Goal: Transaction & Acquisition: Purchase product/service

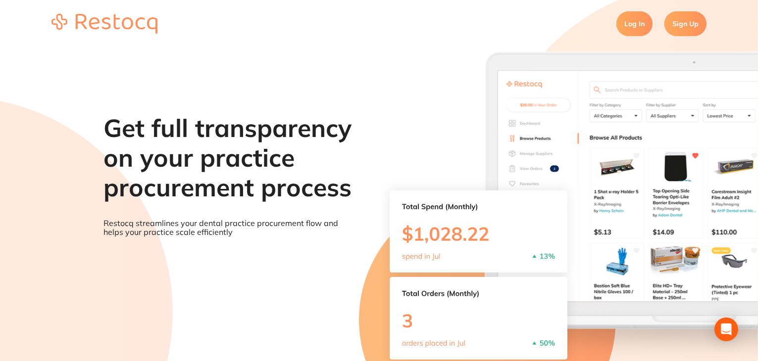
click at [642, 21] on link "Log In" at bounding box center [634, 23] width 36 height 25
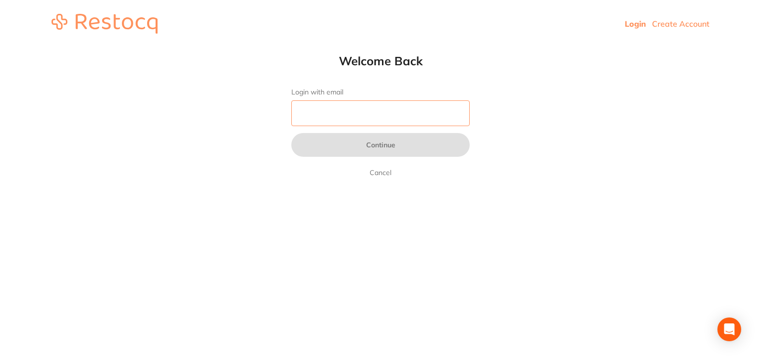
click at [349, 116] on input "Login with email" at bounding box center [380, 114] width 178 height 26
paste input "[EMAIL_ADDRESS][DOMAIN_NAME]"
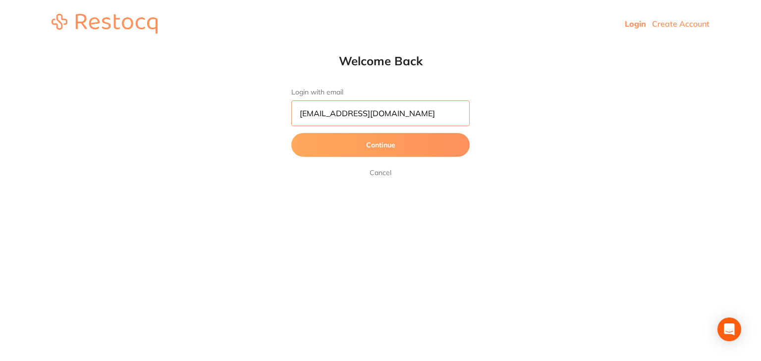
type input "[EMAIL_ADDRESS][DOMAIN_NAME]"
click at [336, 149] on button "Continue" at bounding box center [380, 145] width 178 height 24
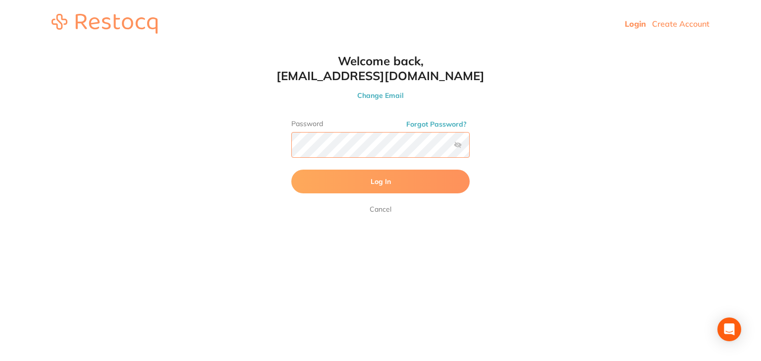
click at [291, 170] on button "Log In" at bounding box center [380, 182] width 178 height 24
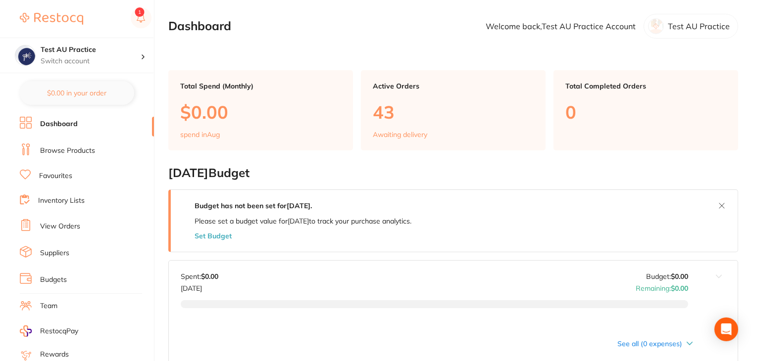
click at [57, 173] on link "Favourites" at bounding box center [55, 176] width 33 height 10
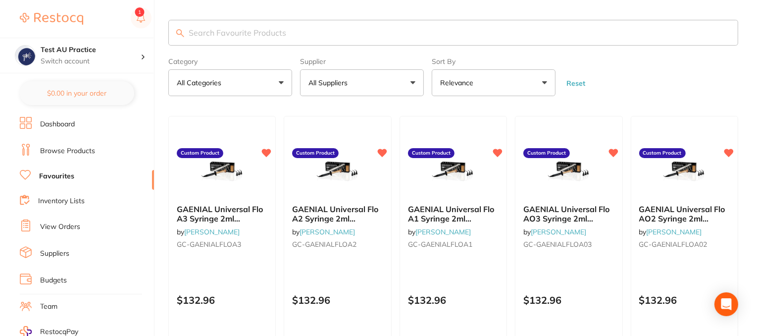
click at [56, 153] on link "Browse Products" at bounding box center [67, 151] width 55 height 10
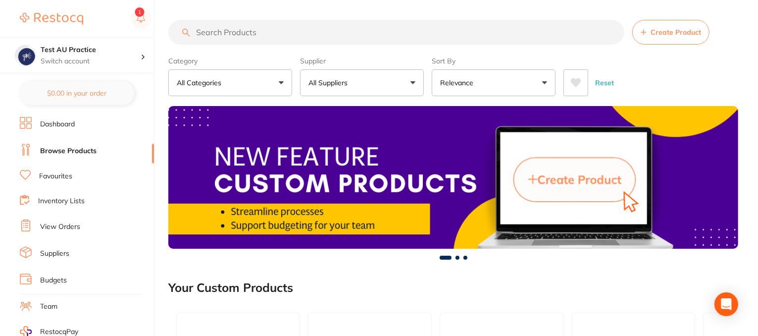
click at [402, 82] on button "All Suppliers" at bounding box center [362, 82] width 124 height 27
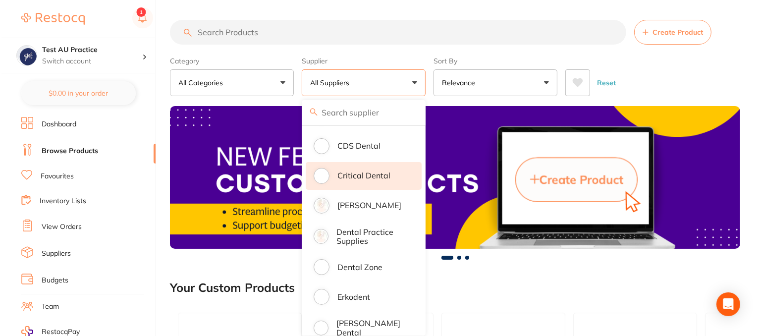
scroll to position [198, 0]
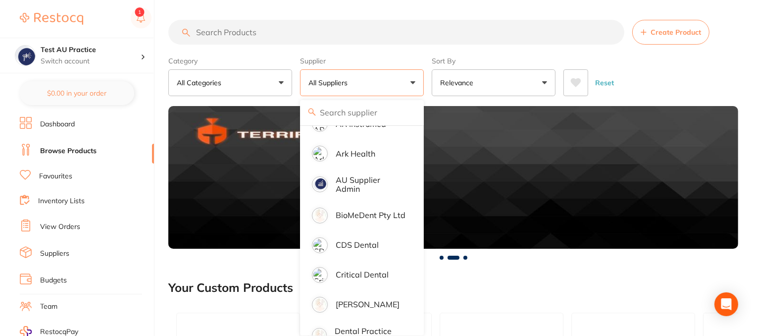
drag, startPoint x: 212, startPoint y: 8, endPoint x: 55, endPoint y: 225, distance: 267.0
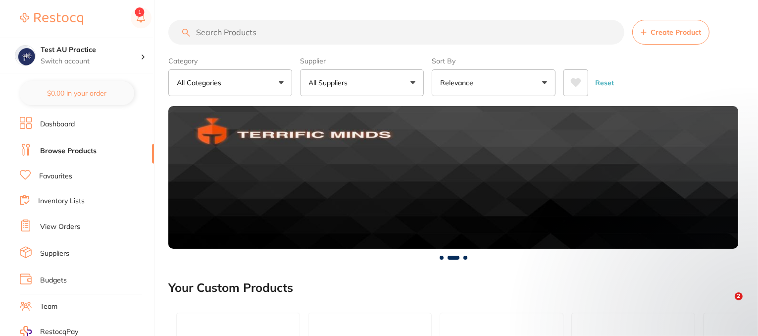
click at [57, 179] on link "Favourites" at bounding box center [55, 176] width 33 height 10
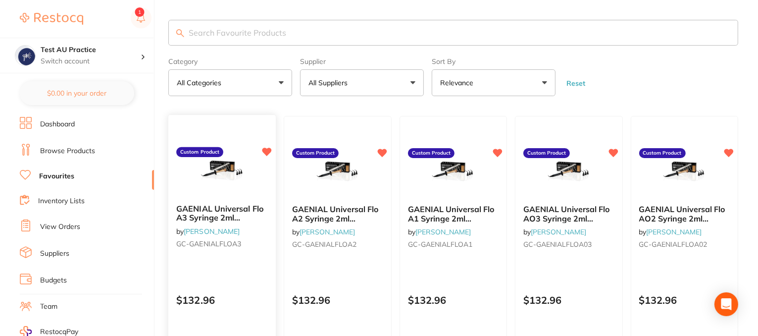
scroll to position [99, 0]
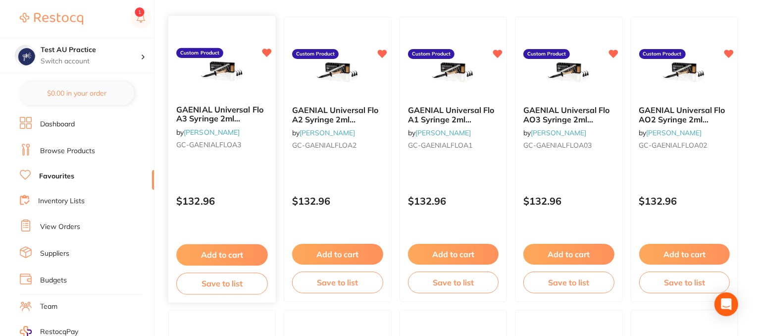
click at [215, 251] on button "Add to cart" at bounding box center [222, 254] width 92 height 21
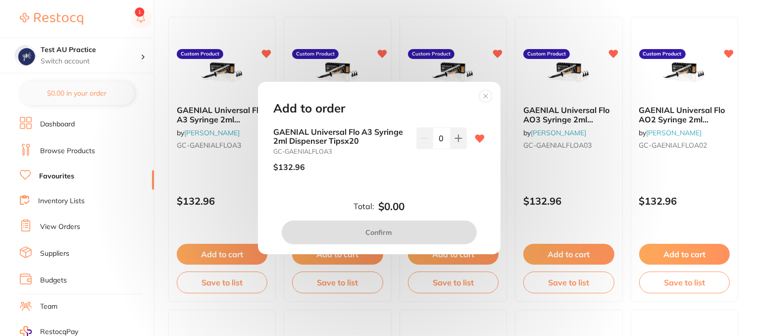
click at [455, 134] on icon at bounding box center [459, 138] width 8 height 8
type input "1"
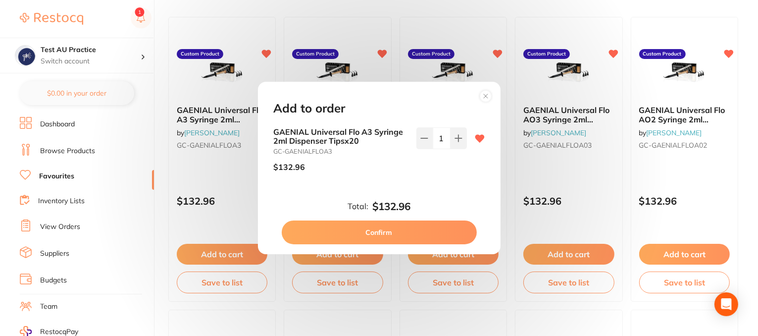
click at [393, 227] on button "Confirm" at bounding box center [379, 232] width 195 height 24
checkbox input "false"
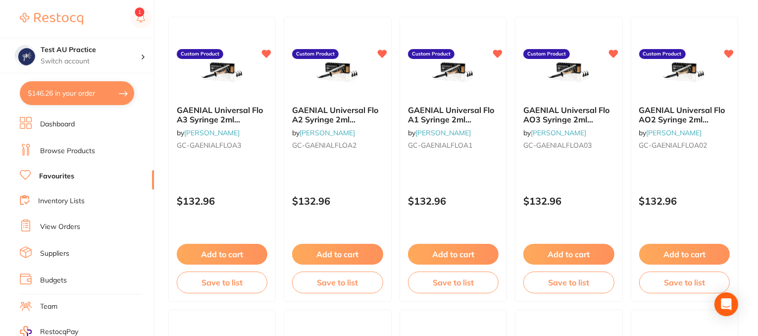
click at [343, 257] on button "Add to cart" at bounding box center [337, 254] width 91 height 21
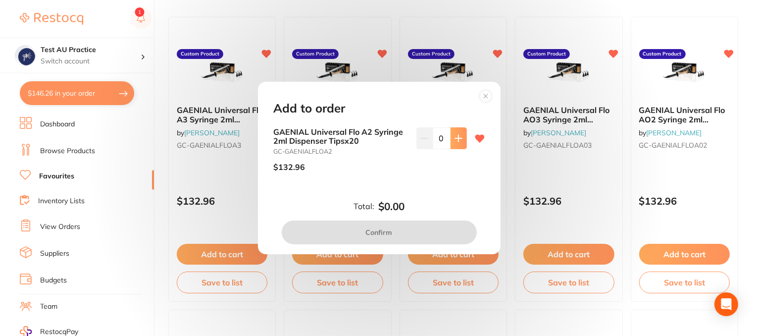
click at [458, 142] on button at bounding box center [459, 138] width 16 height 22
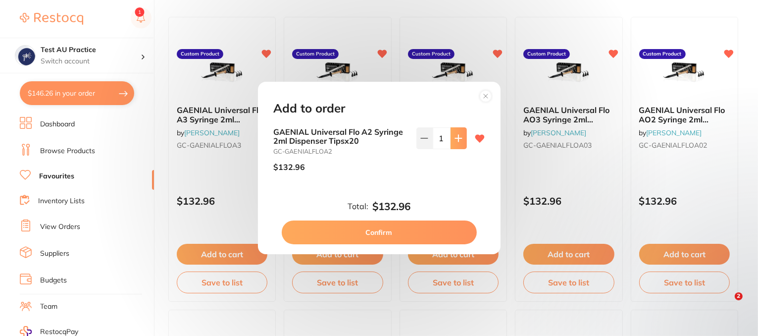
type input "1"
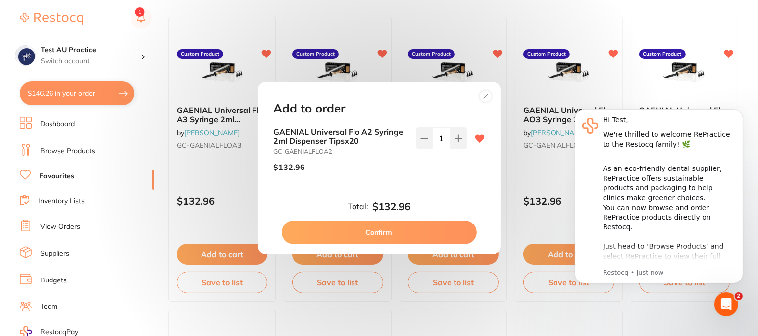
scroll to position [0, 0]
click at [399, 235] on button "Confirm" at bounding box center [379, 232] width 195 height 24
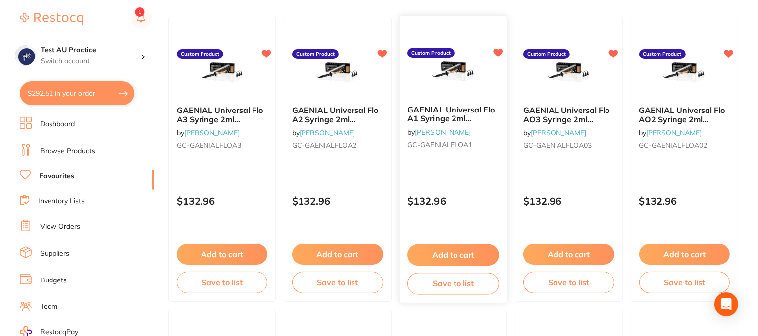
click at [458, 251] on button "Add to cart" at bounding box center [453, 254] width 92 height 21
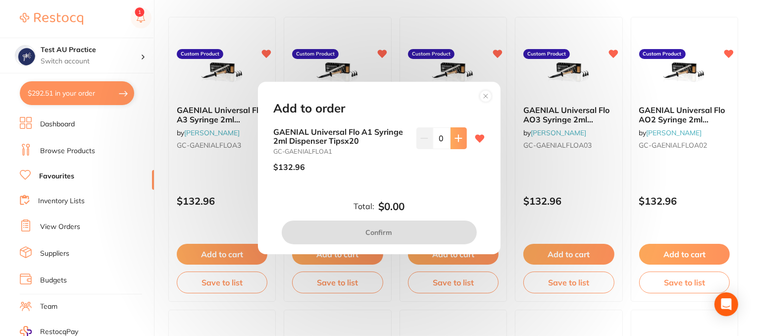
click at [457, 133] on button at bounding box center [459, 138] width 16 height 22
type input "1"
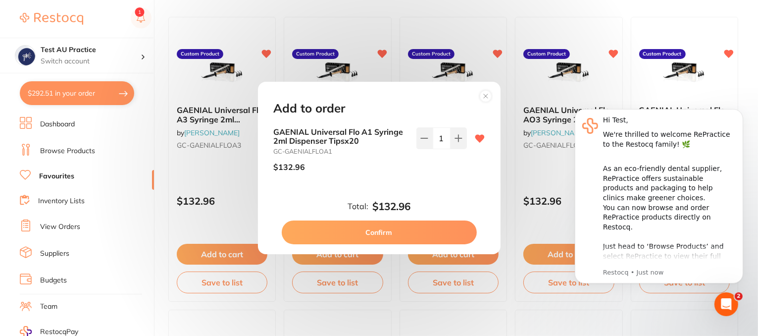
click at [373, 230] on button "Confirm" at bounding box center [379, 232] width 195 height 24
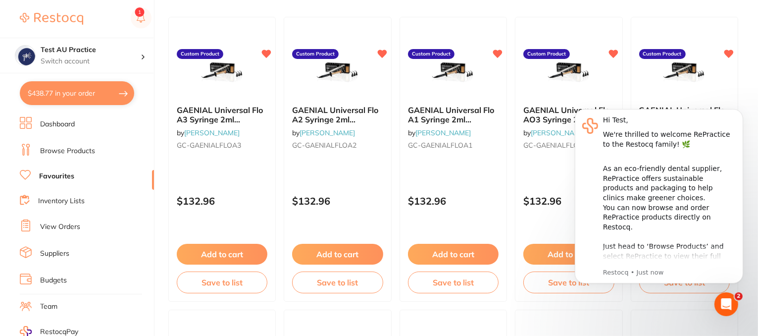
click at [77, 94] on button "$438.77 in your order" at bounding box center [77, 93] width 114 height 24
checkbox input "true"
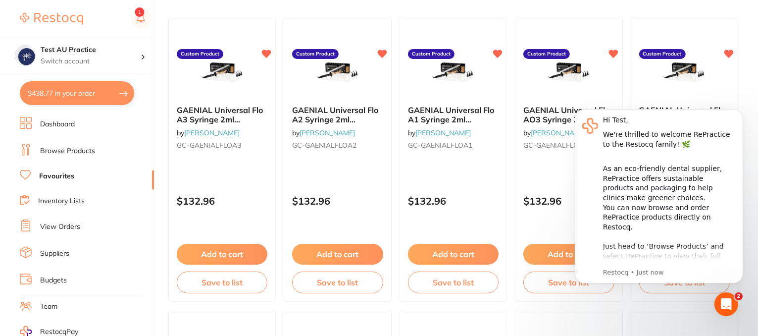
checkbox input "true"
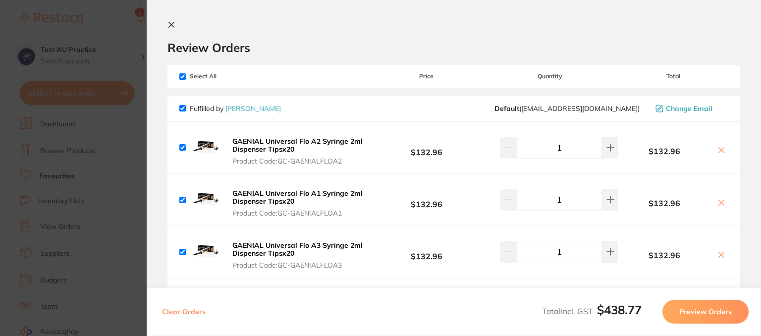
click at [714, 313] on button "Preview Orders" at bounding box center [705, 312] width 86 height 24
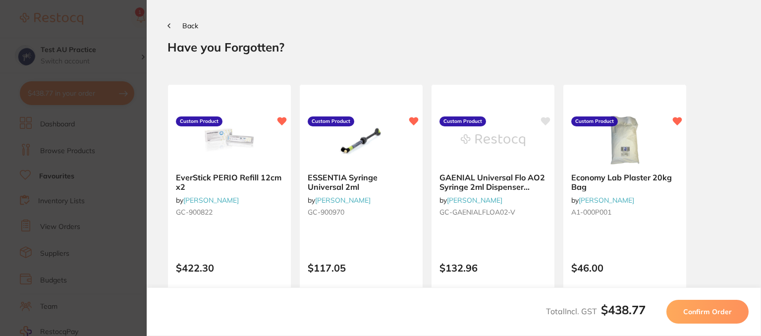
click at [706, 316] on button "Confirm Order" at bounding box center [707, 312] width 82 height 24
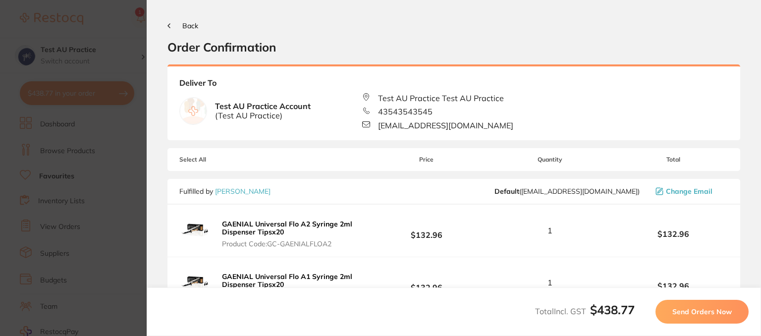
click at [700, 309] on span "Send Orders Now" at bounding box center [701, 311] width 59 height 9
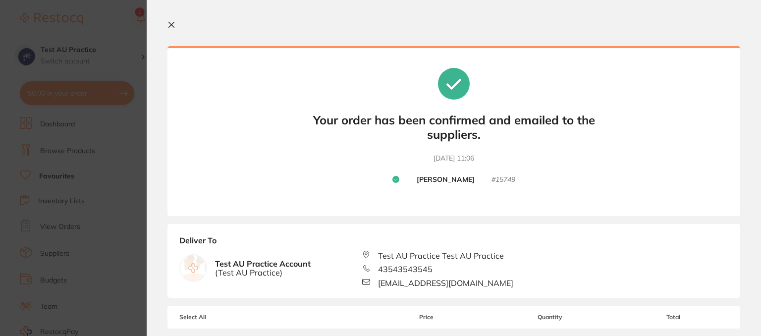
click at [167, 24] on icon at bounding box center [171, 25] width 8 height 8
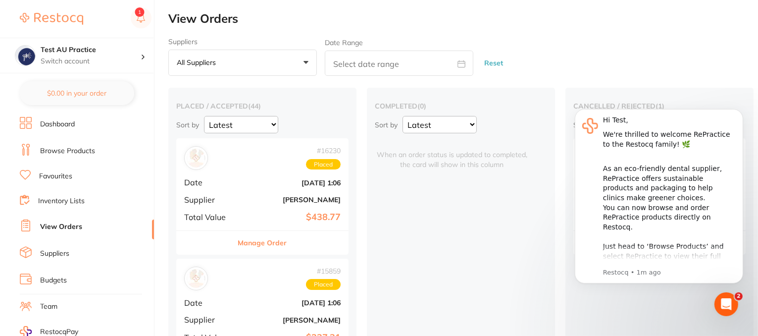
click at [265, 241] on button "Manage Order" at bounding box center [262, 243] width 49 height 24
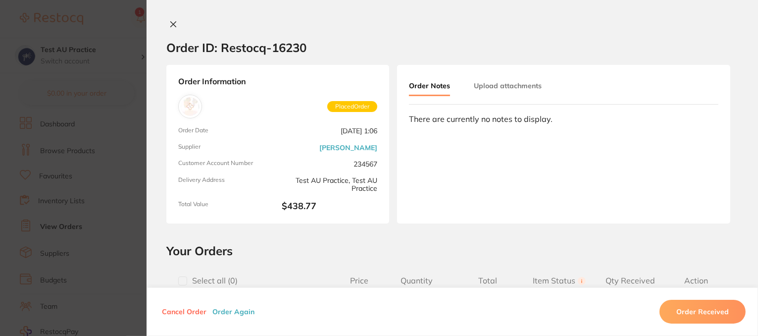
click at [169, 25] on icon at bounding box center [173, 24] width 8 height 8
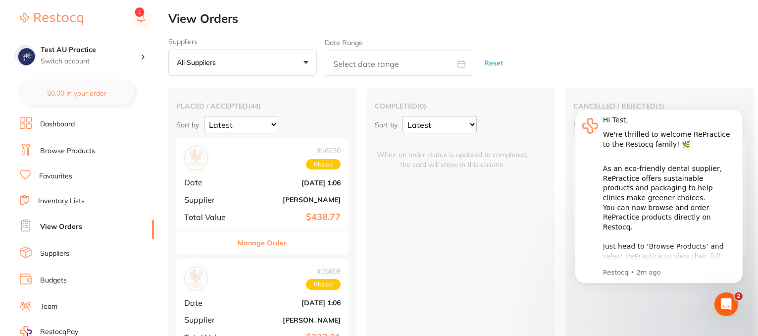
click at [61, 174] on link "Favourites" at bounding box center [55, 176] width 33 height 10
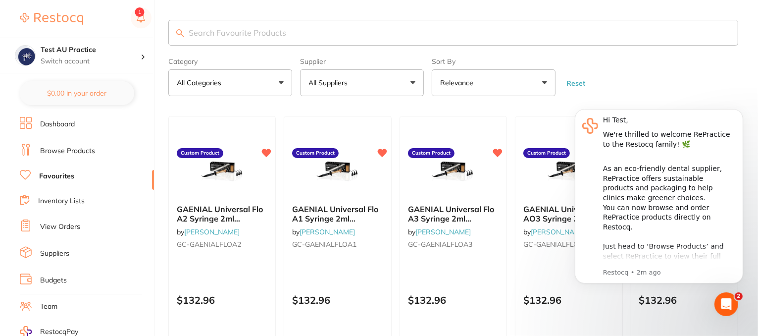
click at [234, 33] on input "search" at bounding box center [453, 33] width 570 height 26
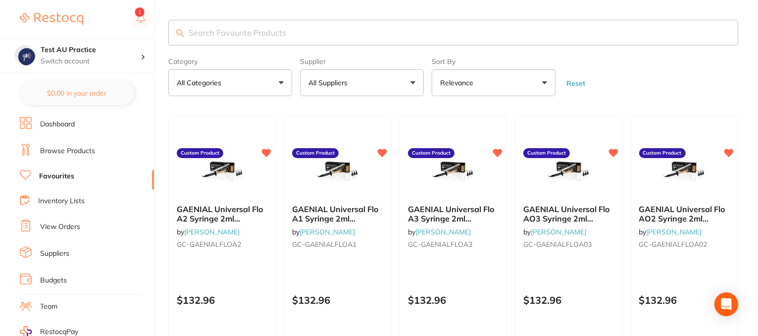
paste input "A1-AIW075"
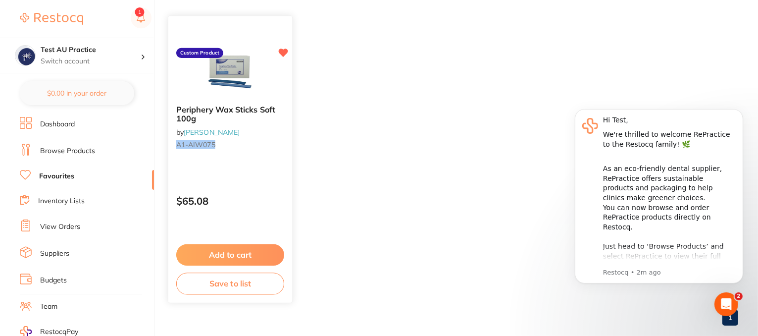
type input "A1-AIW075"
click at [239, 254] on button "Add to cart" at bounding box center [230, 254] width 108 height 21
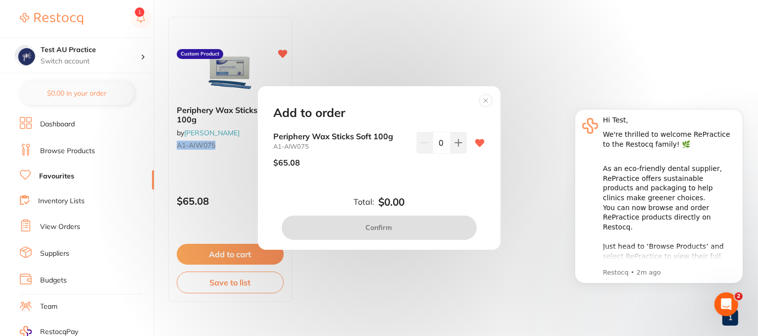
drag, startPoint x: 454, startPoint y: 144, endPoint x: 403, endPoint y: 218, distance: 90.8
click at [455, 145] on icon at bounding box center [459, 143] width 8 height 8
type input "1"
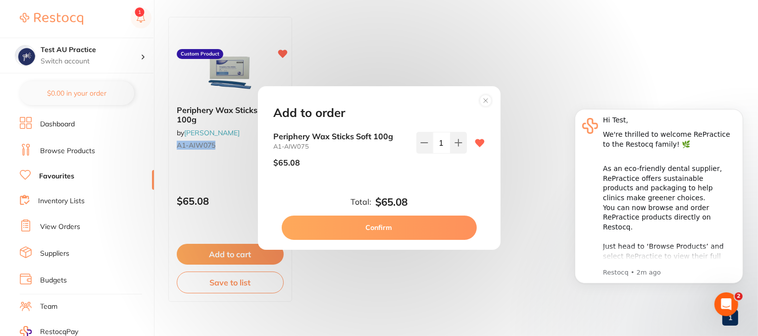
click at [381, 222] on button "Confirm" at bounding box center [379, 227] width 195 height 24
checkbox input "false"
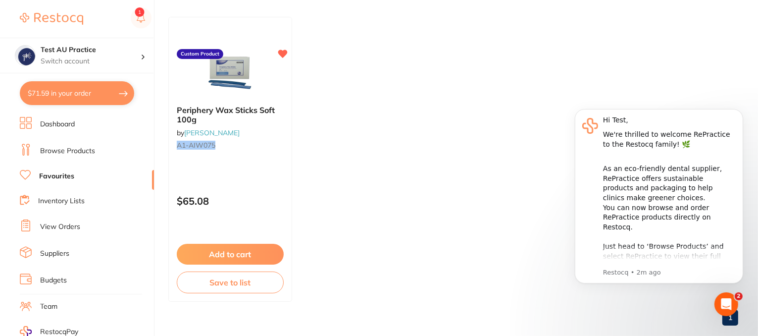
click at [53, 174] on link "Favourites" at bounding box center [56, 176] width 35 height 10
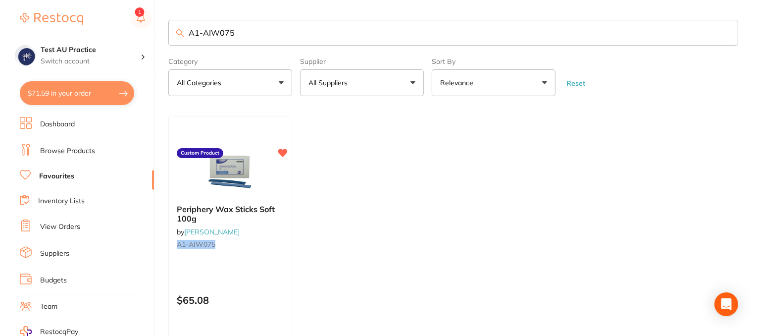
drag, startPoint x: 252, startPoint y: 30, endPoint x: 105, endPoint y: 34, distance: 146.1
click at [105, 34] on div "$71.59 Test AU Practice Switch account Test AU Practice $71.59 in your order Da…" at bounding box center [379, 168] width 758 height 336
paste input "PDS20B"
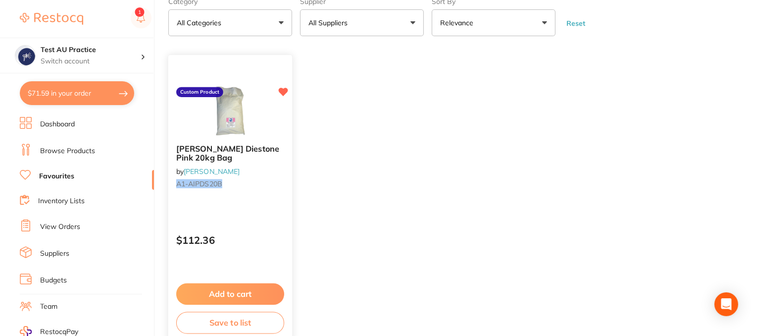
scroll to position [99, 0]
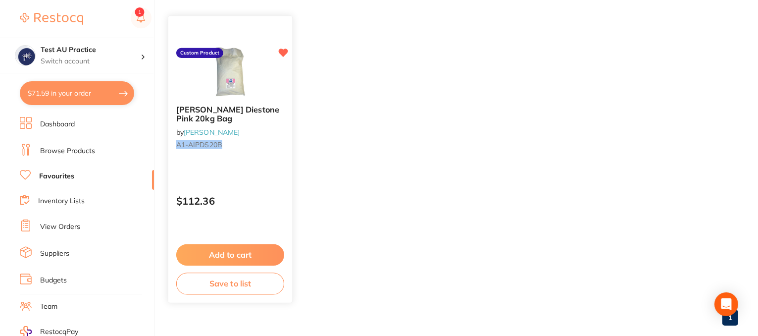
type input "A1-AIPDS20B"
click at [236, 255] on button "Add to cart" at bounding box center [230, 254] width 108 height 21
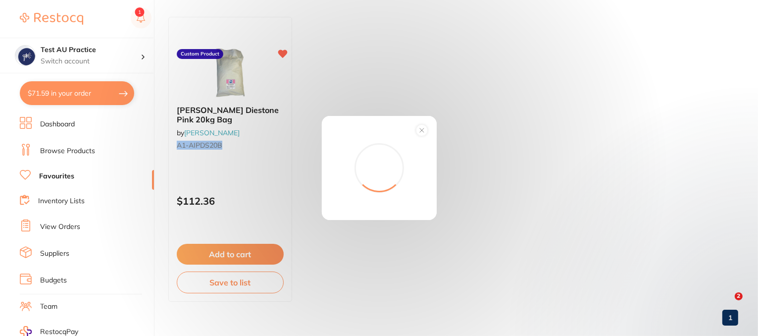
scroll to position [0, 0]
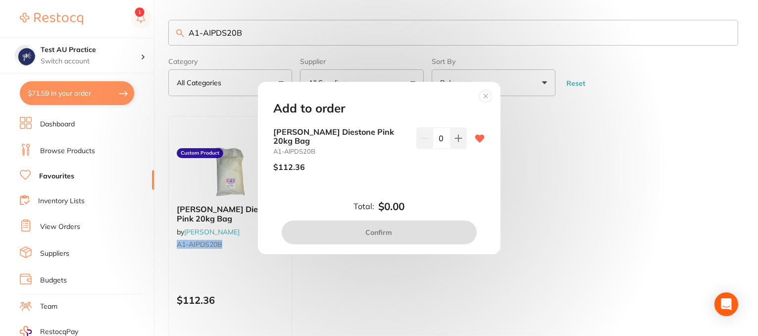
drag, startPoint x: 452, startPoint y: 143, endPoint x: 388, endPoint y: 248, distance: 122.6
click at [451, 146] on button at bounding box center [459, 138] width 16 height 22
type input "1"
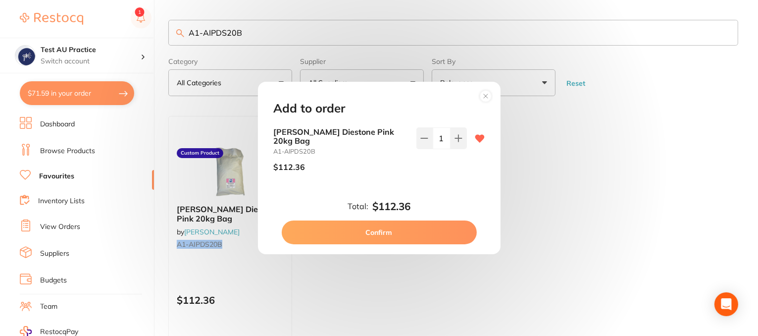
click at [376, 230] on button "Confirm" at bounding box center [379, 232] width 195 height 24
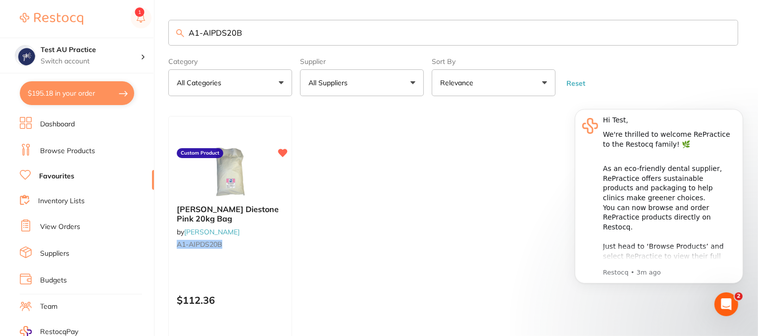
drag, startPoint x: 249, startPoint y: 33, endPoint x: 213, endPoint y: 34, distance: 35.7
click at [143, 34] on div "$195.18 Test AU Practice Switch account Test AU Practice $195.18 in your order …" at bounding box center [379, 168] width 758 height 336
paste input "BOR100"
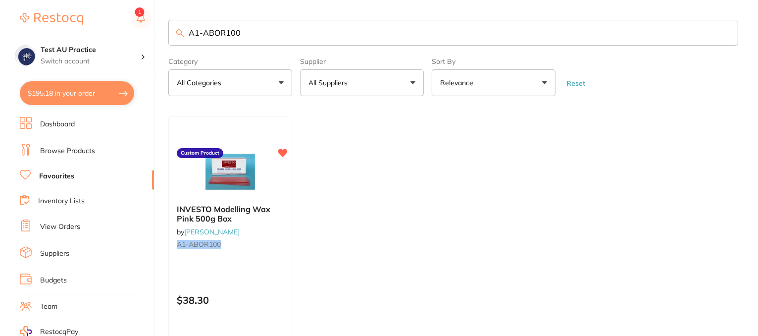
type input "A1-ABOR100"
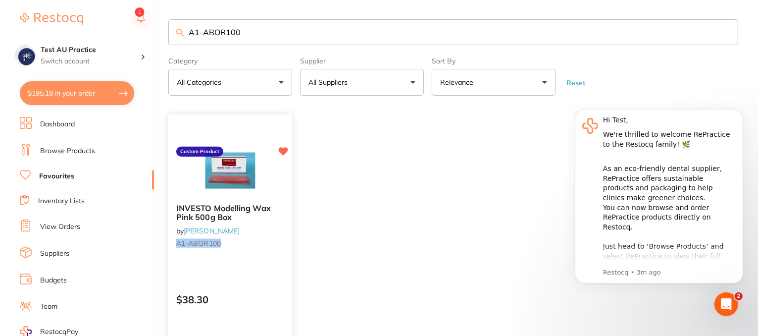
scroll to position [99, 0]
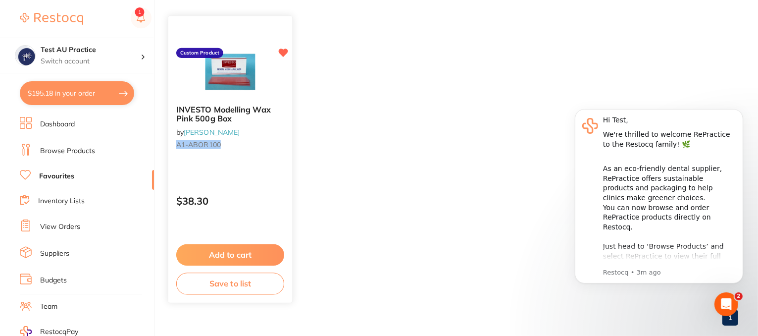
click at [230, 248] on button "Add to cart" at bounding box center [230, 254] width 108 height 21
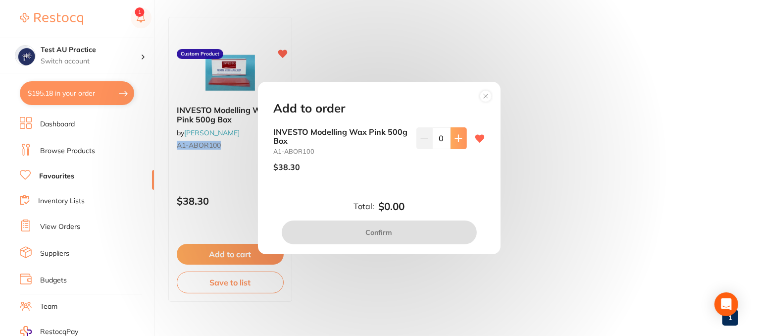
click at [461, 143] on button at bounding box center [459, 138] width 16 height 22
type input "1"
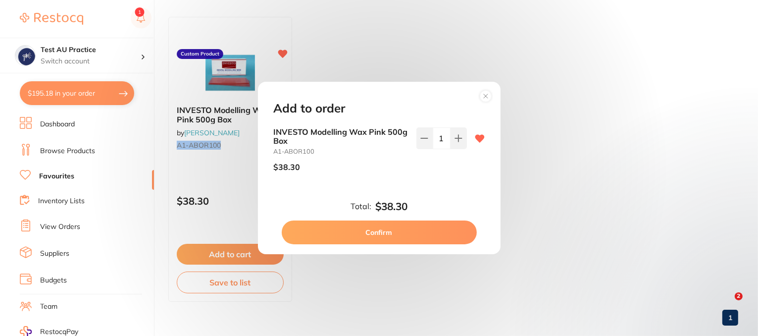
click at [412, 229] on button "Confirm" at bounding box center [379, 232] width 195 height 24
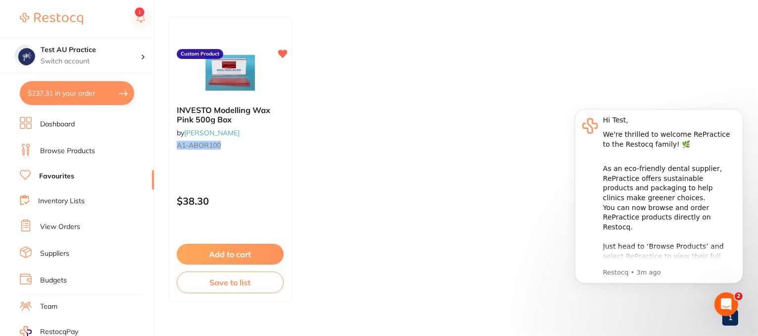
scroll to position [0, 0]
click at [59, 95] on button "$237.31 in your order" at bounding box center [77, 93] width 114 height 24
checkbox input "true"
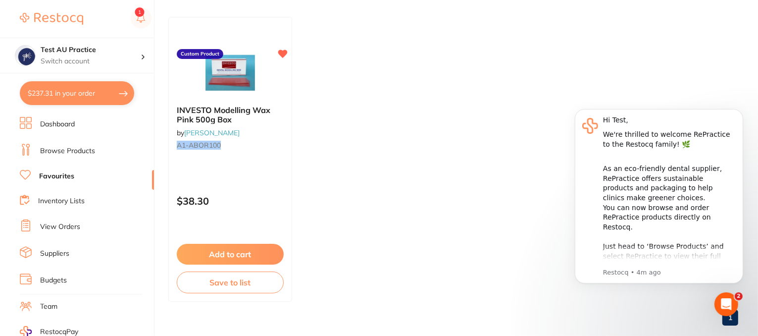
checkbox input "true"
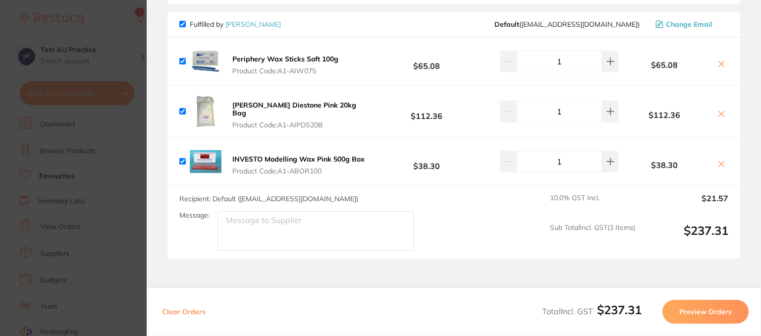
scroll to position [123, 0]
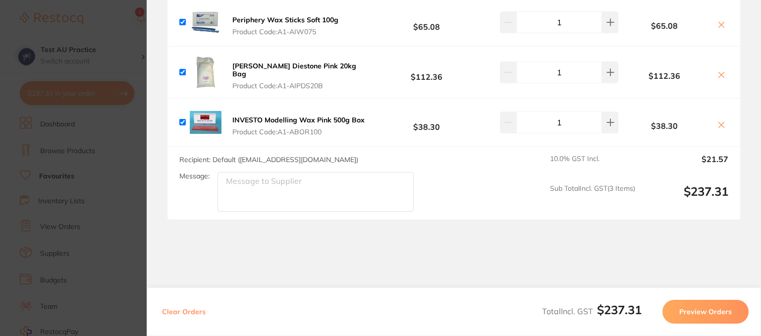
click at [686, 311] on button "Preview Orders" at bounding box center [705, 312] width 86 height 24
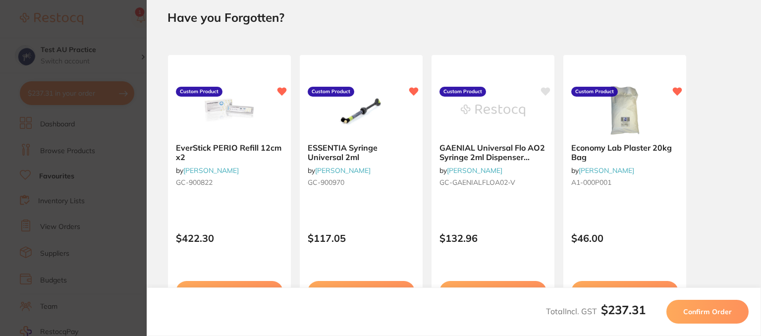
scroll to position [0, 0]
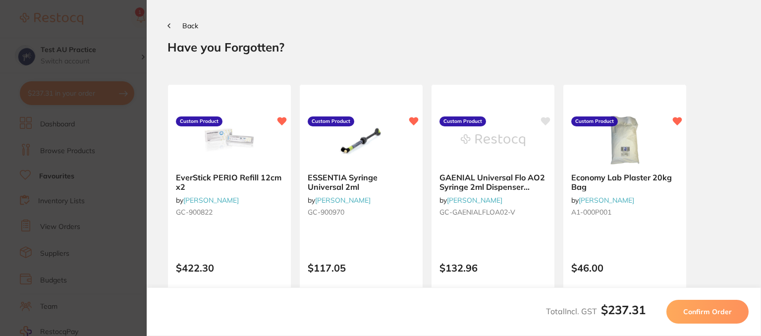
click at [699, 311] on span "Confirm Order" at bounding box center [707, 311] width 49 height 9
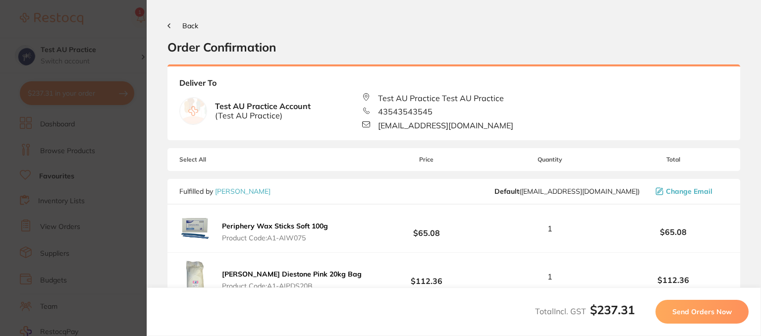
click at [697, 313] on span "Send Orders Now" at bounding box center [701, 311] width 59 height 9
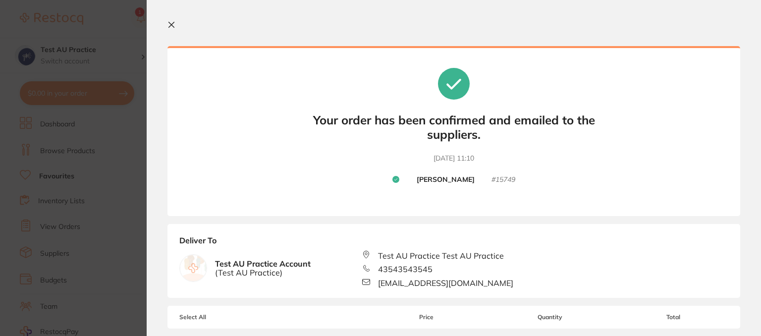
click at [172, 26] on icon at bounding box center [171, 24] width 5 height 5
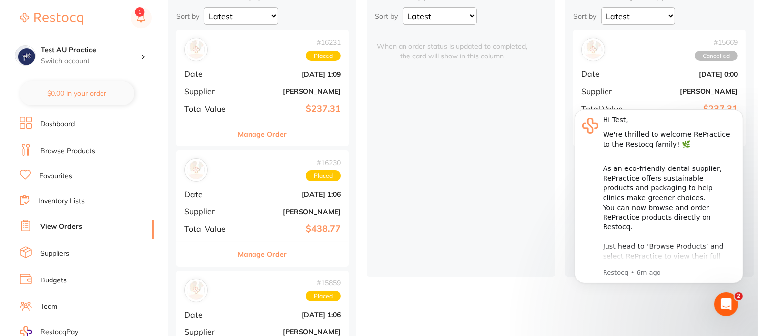
scroll to position [198, 0]
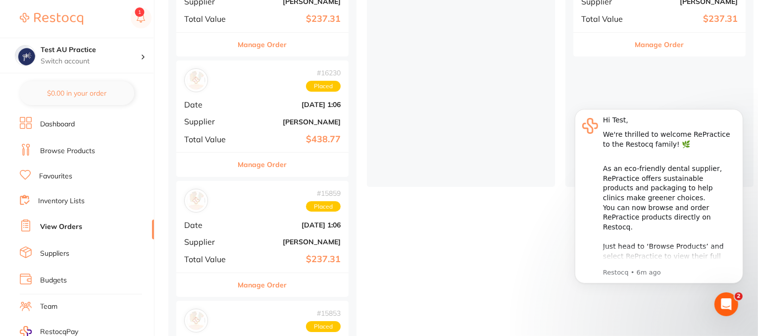
click at [252, 280] on button "Manage Order" at bounding box center [262, 285] width 49 height 24
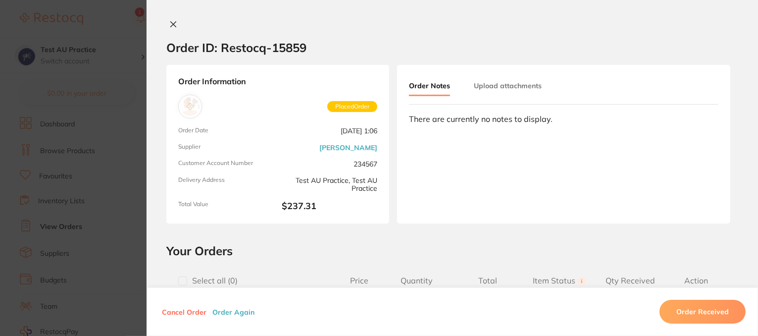
click at [479, 83] on button "Upload attachments" at bounding box center [508, 86] width 68 height 18
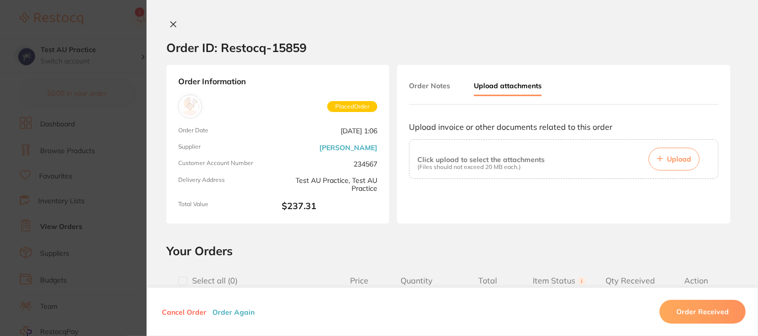
click at [172, 26] on icon at bounding box center [173, 24] width 5 height 5
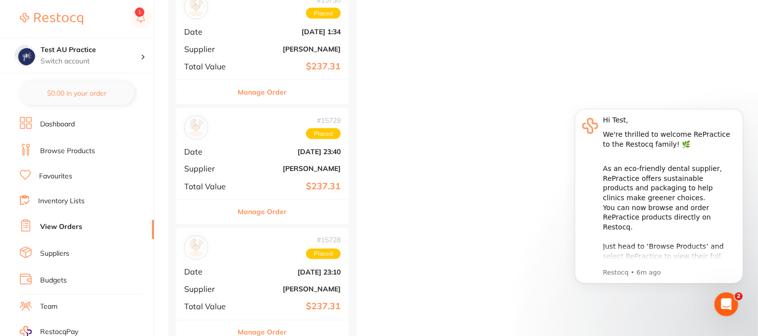
drag, startPoint x: 267, startPoint y: 210, endPoint x: 507, endPoint y: 34, distance: 297.6
click at [267, 210] on button "Manage Order" at bounding box center [262, 212] width 49 height 24
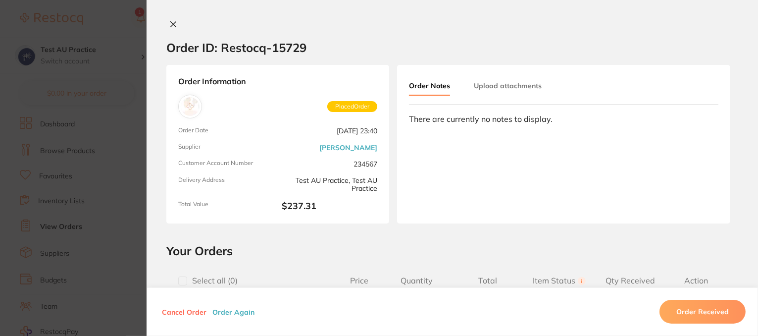
click at [493, 86] on button "Upload attachments" at bounding box center [508, 86] width 68 height 18
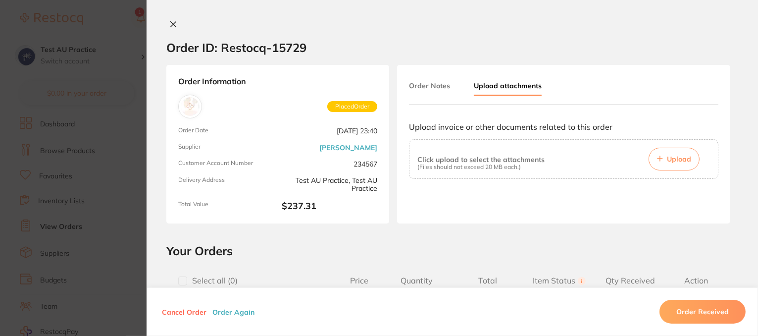
click at [173, 27] on icon at bounding box center [173, 24] width 8 height 8
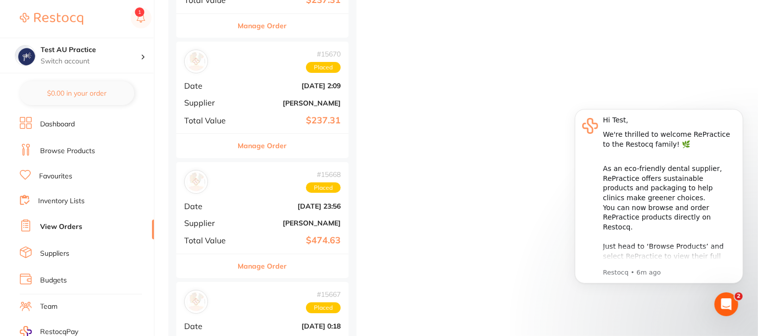
scroll to position [4308, 0]
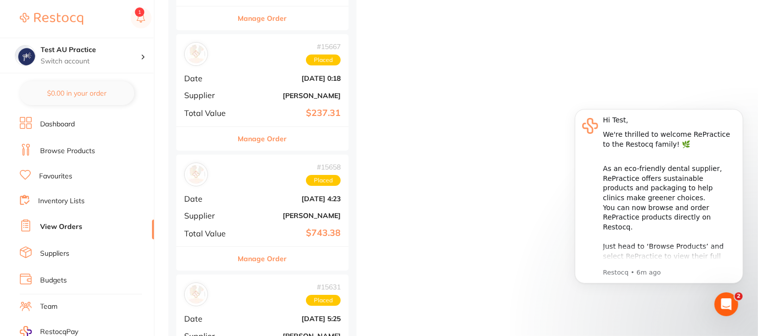
click at [249, 133] on button "Manage Order" at bounding box center [262, 139] width 49 height 24
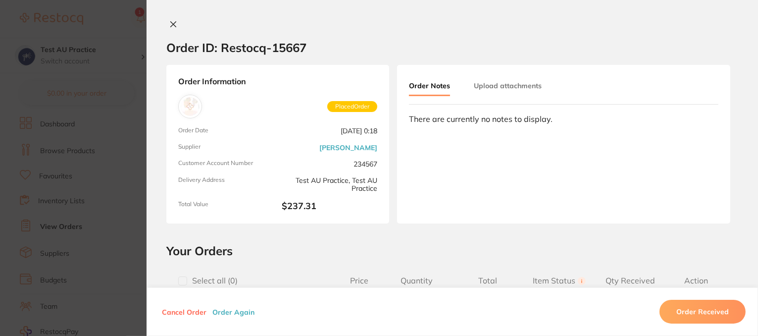
click at [515, 84] on button "Upload attachments" at bounding box center [508, 86] width 68 height 18
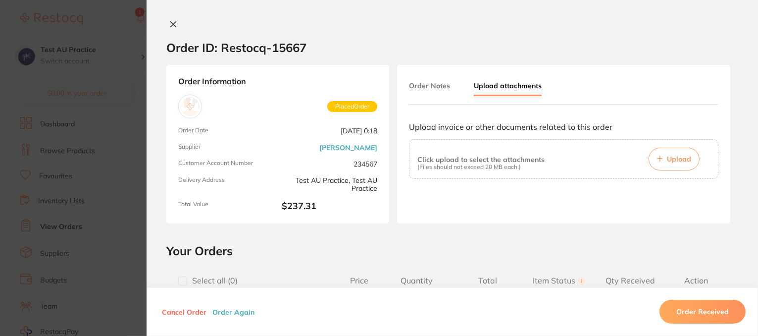
click at [172, 26] on icon at bounding box center [173, 24] width 8 height 8
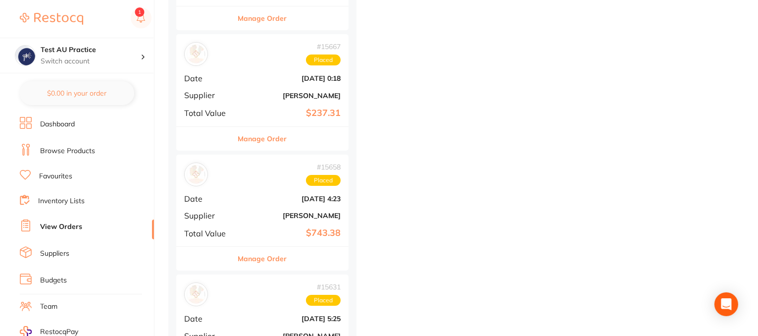
scroll to position [125, 0]
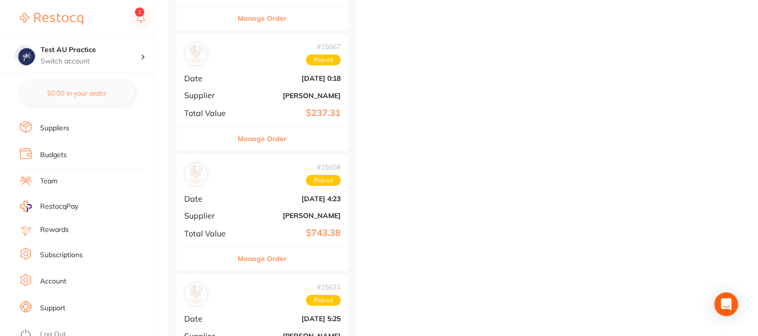
click at [63, 329] on link "Log Out" at bounding box center [53, 334] width 26 height 10
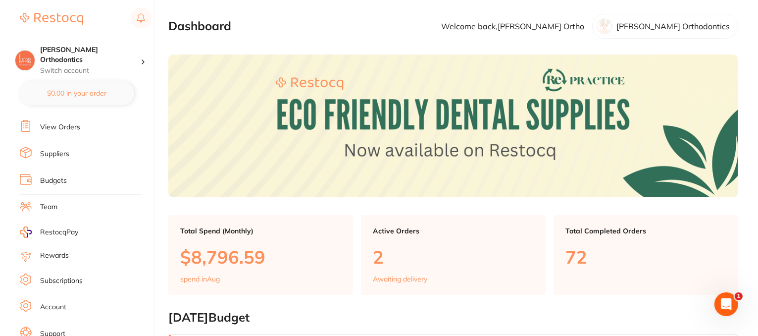
scroll to position [0, 0]
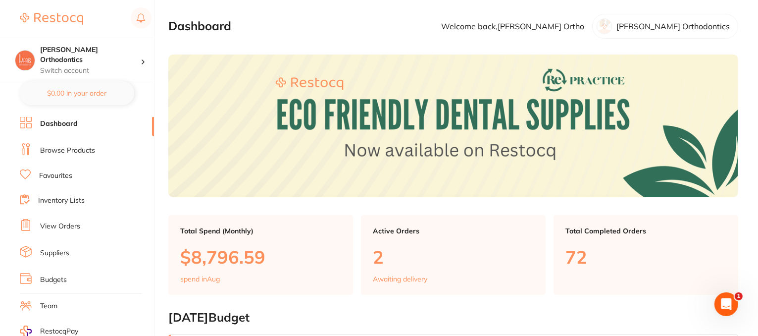
click at [50, 221] on link "View Orders" at bounding box center [60, 226] width 40 height 10
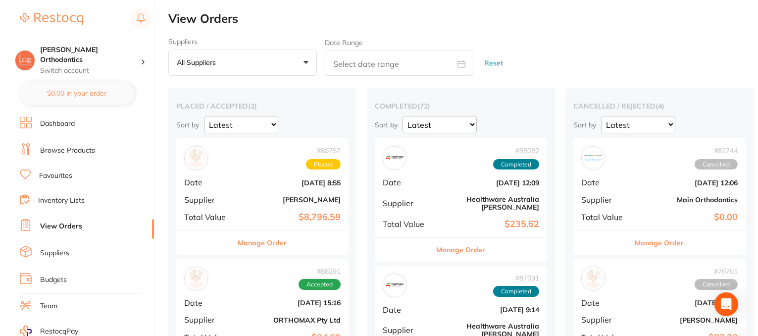
click at [272, 244] on button "Manage Order" at bounding box center [262, 243] width 49 height 24
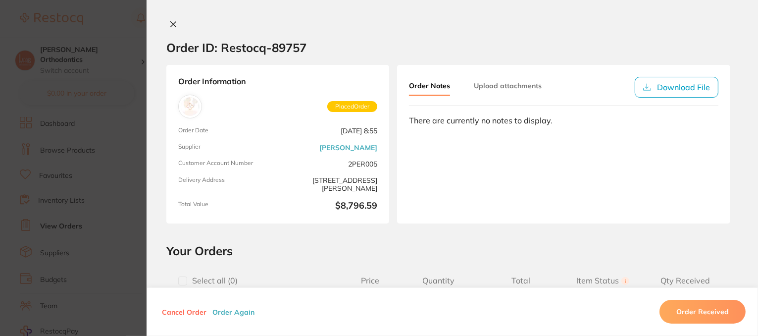
drag, startPoint x: 171, startPoint y: 24, endPoint x: 215, endPoint y: 19, distance: 43.8
click at [171, 24] on icon at bounding box center [173, 24] width 5 height 5
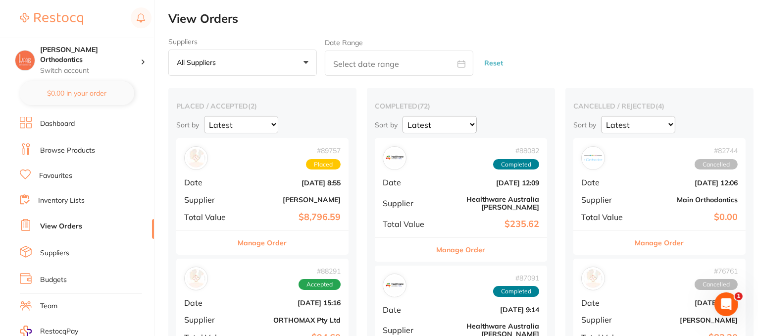
click at [255, 246] on button "Manage Order" at bounding box center [262, 243] width 49 height 24
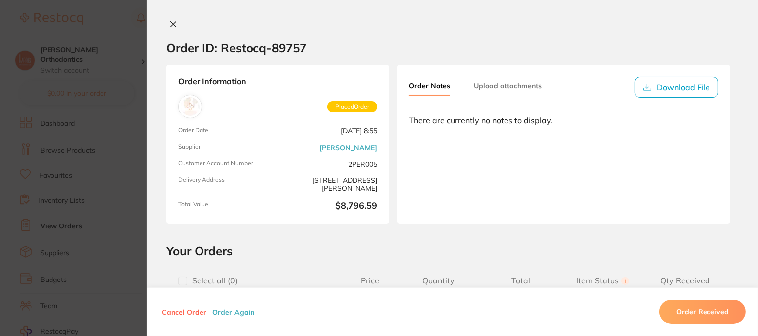
click at [174, 24] on icon at bounding box center [173, 24] width 8 height 8
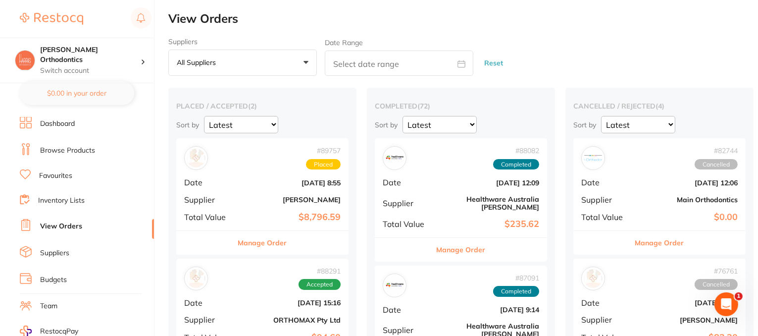
scroll to position [125, 0]
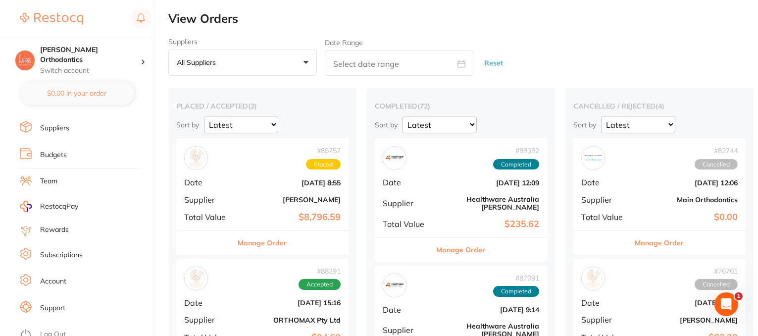
click at [61, 329] on link "Log Out" at bounding box center [53, 334] width 26 height 10
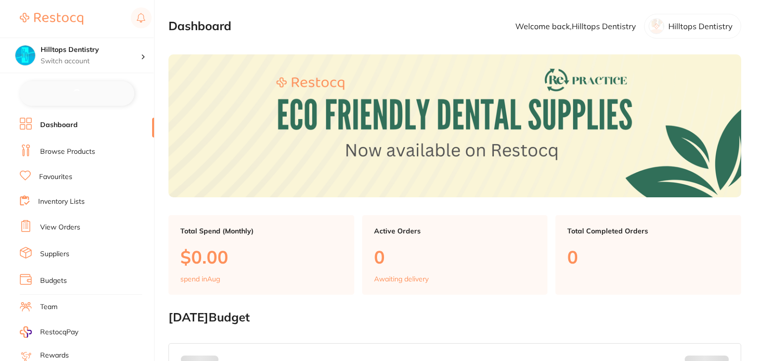
checkbox input "false"
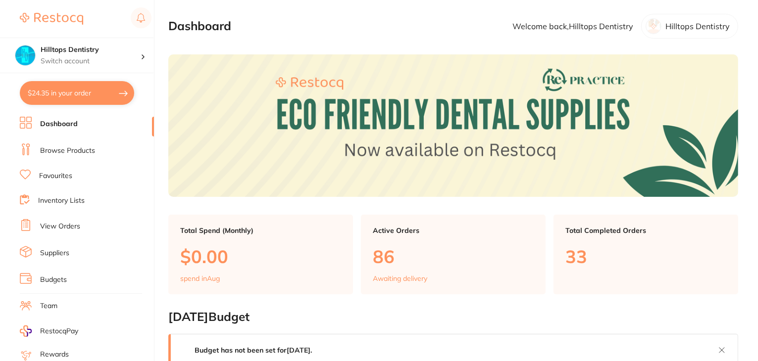
drag, startPoint x: 154, startPoint y: 253, endPoint x: 63, endPoint y: 151, distance: 136.4
click at [63, 151] on link "Browse Products" at bounding box center [67, 151] width 55 height 10
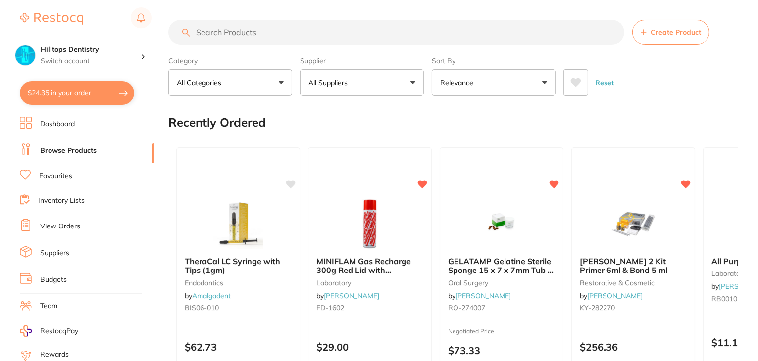
click at [333, 89] on button "All Suppliers" at bounding box center [362, 82] width 124 height 27
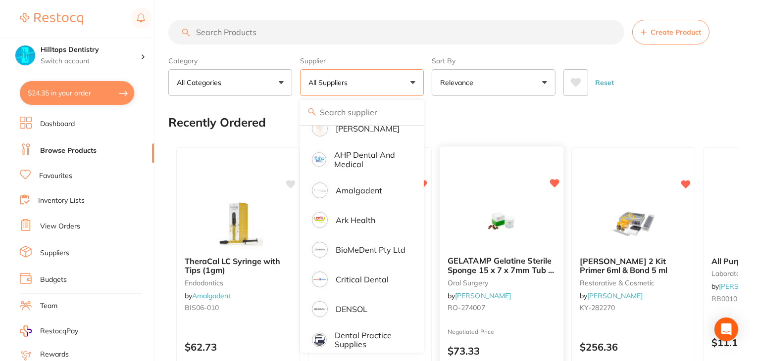
click at [348, 124] on input "search" at bounding box center [362, 112] width 124 height 25
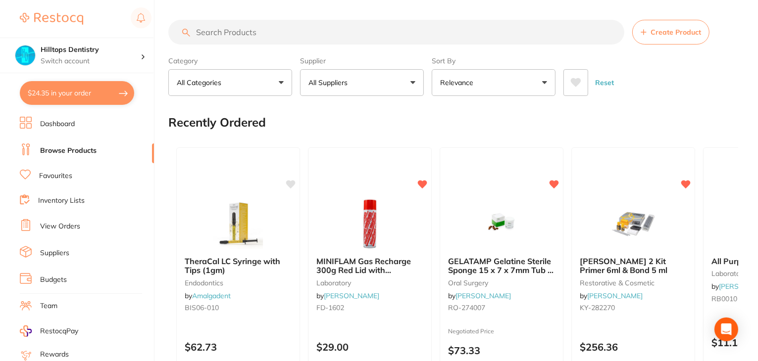
click at [370, 80] on button "All Suppliers" at bounding box center [362, 82] width 124 height 27
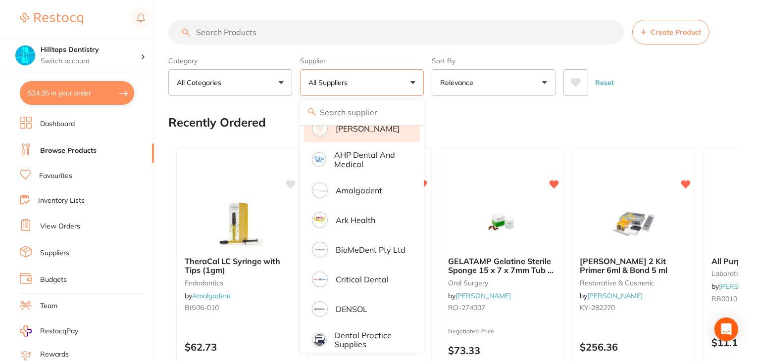
click at [359, 136] on li "[PERSON_NAME]" at bounding box center [362, 129] width 116 height 28
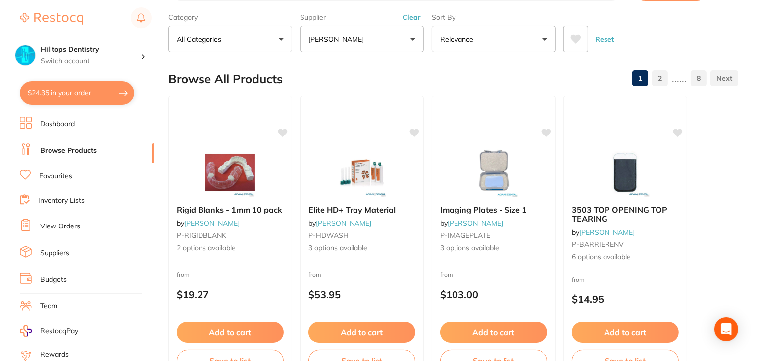
scroll to position [0, 0]
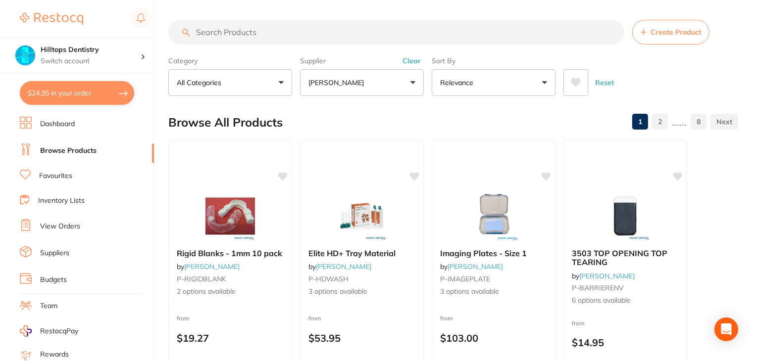
click at [411, 85] on button "[PERSON_NAME]" at bounding box center [362, 82] width 124 height 27
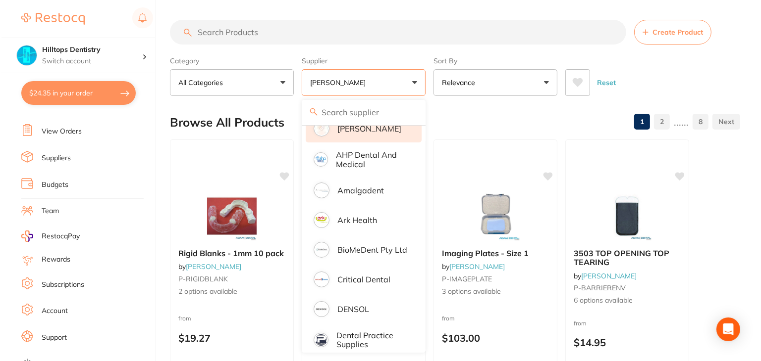
scroll to position [100, 0]
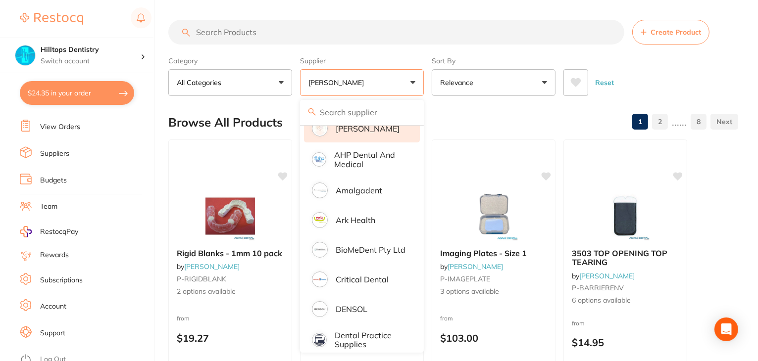
click at [53, 355] on link "Log Out" at bounding box center [53, 360] width 26 height 10
